Goal: Transaction & Acquisition: Purchase product/service

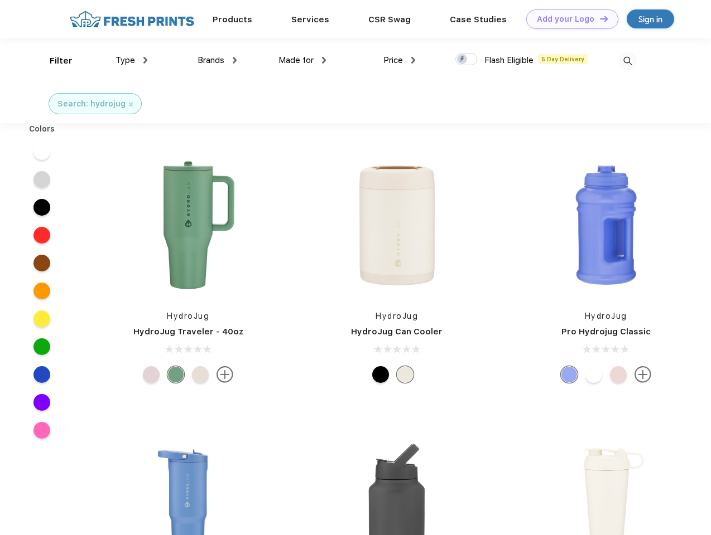
scroll to position [1, 0]
click at [568, 19] on link "Add your Logo Design Tool" at bounding box center [572, 19] width 92 height 20
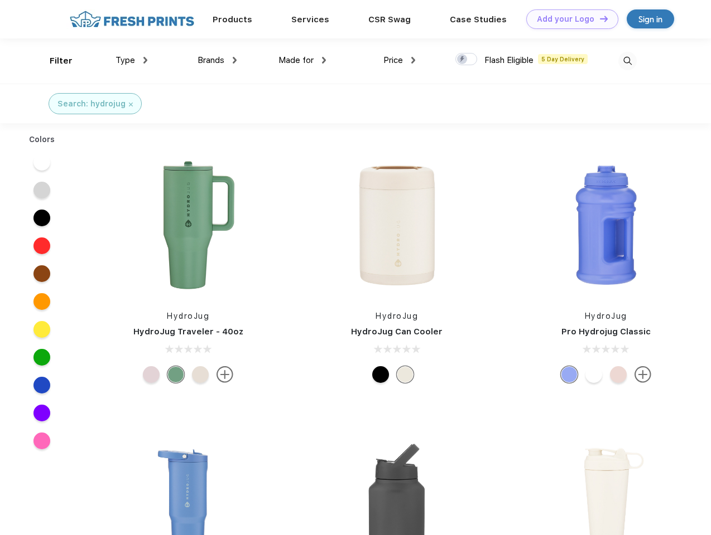
click at [0, 0] on div "Design Tool" at bounding box center [0, 0] width 0 height 0
click at [598, 18] on link "Add your Logo Design Tool" at bounding box center [572, 19] width 92 height 20
click at [54, 61] on div "Filter" at bounding box center [61, 61] width 23 height 13
click at [132, 60] on span "Type" at bounding box center [125, 60] width 20 height 10
click at [217, 60] on span "Brands" at bounding box center [210, 60] width 27 height 10
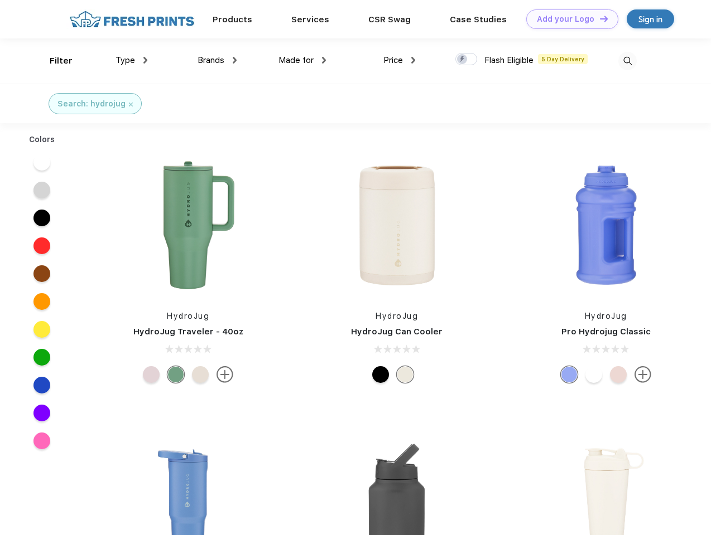
click at [302, 60] on span "Made for" at bounding box center [295, 60] width 35 height 10
click at [399, 60] on span "Price" at bounding box center [393, 60] width 20 height 10
click at [466, 60] on div at bounding box center [466, 59] width 22 height 12
click at [462, 60] on input "checkbox" at bounding box center [458, 55] width 7 height 7
click at [627, 61] on img at bounding box center [627, 61] width 18 height 18
